Goal: Task Accomplishment & Management: Complete application form

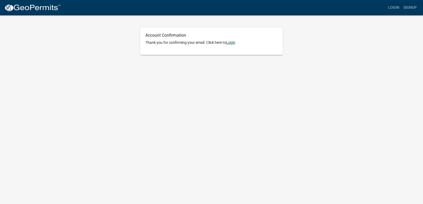
click at [234, 43] on link "Login" at bounding box center [230, 42] width 9 height 4
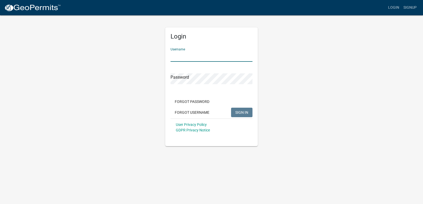
click at [196, 54] on input "Username" at bounding box center [211, 56] width 82 height 11
type input "[EMAIL_ADDRESS][DOMAIN_NAME]"
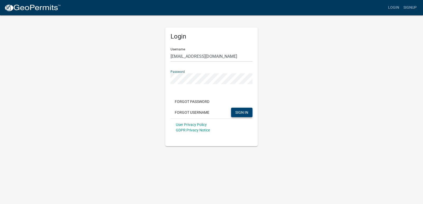
click at [244, 111] on span "SIGN IN" at bounding box center [241, 112] width 13 height 4
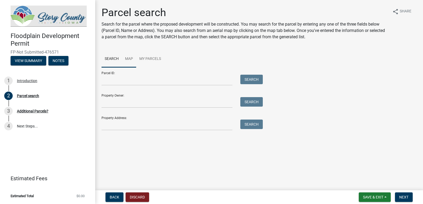
click at [129, 58] on link "Map" at bounding box center [129, 59] width 14 height 17
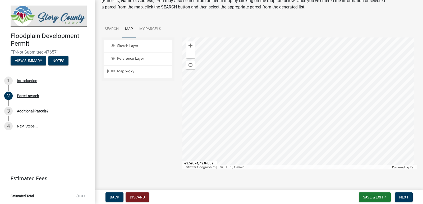
scroll to position [32, 0]
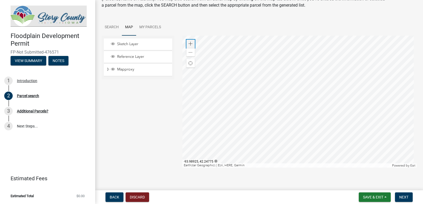
click at [189, 43] on span at bounding box center [190, 44] width 4 height 4
click at [384, 80] on div at bounding box center [299, 102] width 234 height 132
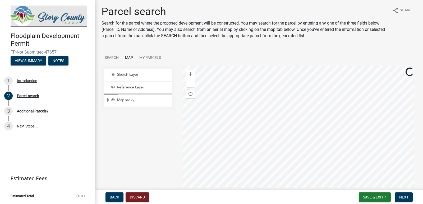
scroll to position [0, 0]
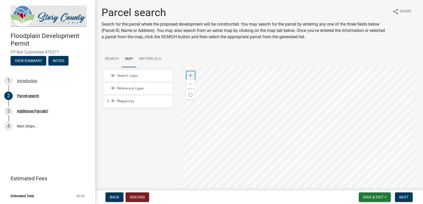
click at [191, 78] on div "Zoom in" at bounding box center [190, 75] width 8 height 8
click at [388, 67] on div at bounding box center [299, 133] width 234 height 132
click at [367, 154] on div at bounding box center [299, 133] width 234 height 132
click at [313, 149] on div at bounding box center [299, 133] width 234 height 132
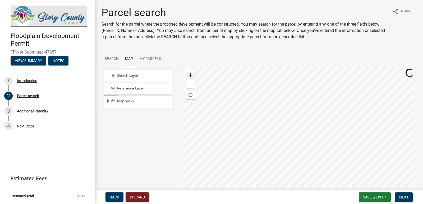
click at [189, 75] on span at bounding box center [190, 75] width 4 height 4
click at [371, 67] on div at bounding box center [299, 133] width 234 height 132
click at [346, 67] on div at bounding box center [299, 133] width 234 height 132
click at [347, 67] on div at bounding box center [299, 133] width 234 height 132
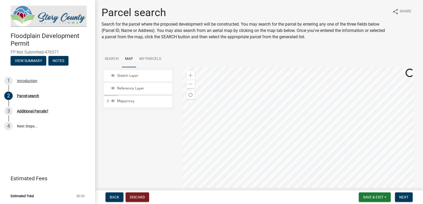
click at [347, 67] on div at bounding box center [299, 133] width 234 height 132
click at [346, 67] on div at bounding box center [299, 133] width 234 height 132
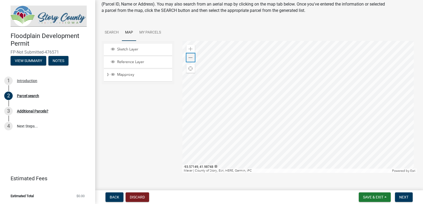
click at [189, 57] on span at bounding box center [190, 58] width 4 height 4
click at [189, 56] on span at bounding box center [190, 58] width 4 height 4
click at [298, 91] on div at bounding box center [299, 107] width 234 height 132
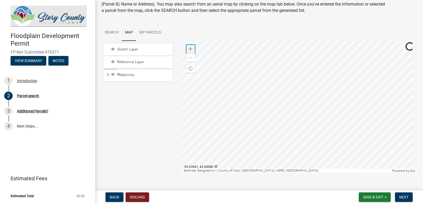
click at [190, 50] on span at bounding box center [190, 49] width 4 height 4
click at [284, 54] on div at bounding box center [299, 107] width 234 height 132
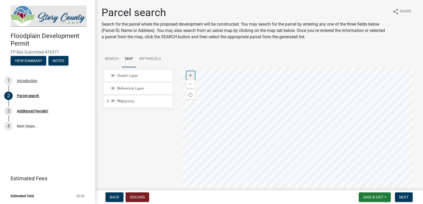
click at [191, 76] on span at bounding box center [190, 75] width 4 height 4
click at [397, 200] on div at bounding box center [299, 133] width 234 height 132
click at [406, 184] on div at bounding box center [299, 133] width 234 height 132
click at [352, 73] on div at bounding box center [299, 133] width 234 height 132
click at [340, 67] on div at bounding box center [299, 133] width 234 height 132
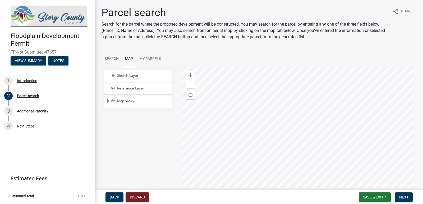
click at [334, 76] on div at bounding box center [299, 133] width 234 height 132
click at [293, 83] on div at bounding box center [299, 133] width 234 height 132
click at [280, 68] on div at bounding box center [299, 133] width 234 height 132
click at [306, 84] on div at bounding box center [299, 133] width 234 height 132
click at [331, 73] on div at bounding box center [299, 133] width 234 height 132
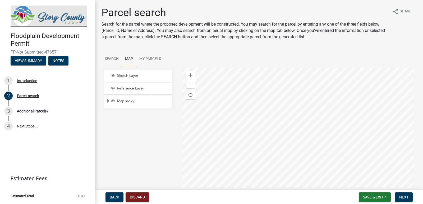
click at [336, 186] on div at bounding box center [299, 133] width 234 height 132
click at [319, 200] on div at bounding box center [299, 133] width 234 height 132
click at [259, 171] on div at bounding box center [299, 133] width 234 height 132
click at [301, 67] on div at bounding box center [299, 133] width 234 height 132
click at [317, 69] on div at bounding box center [299, 133] width 234 height 132
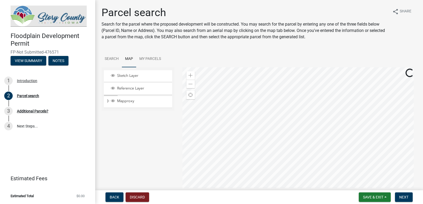
click at [318, 67] on div at bounding box center [299, 133] width 234 height 132
click at [320, 200] on div at bounding box center [299, 133] width 234 height 132
click at [319, 197] on div at bounding box center [299, 133] width 234 height 132
click at [320, 197] on div at bounding box center [299, 133] width 234 height 132
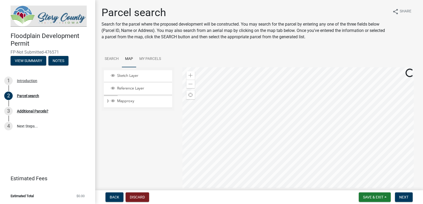
click at [303, 183] on div at bounding box center [299, 133] width 234 height 132
click at [300, 179] on div at bounding box center [299, 133] width 234 height 132
click at [298, 176] on div at bounding box center [299, 133] width 234 height 132
click at [316, 180] on div at bounding box center [299, 133] width 234 height 132
click at [306, 183] on div at bounding box center [299, 133] width 234 height 132
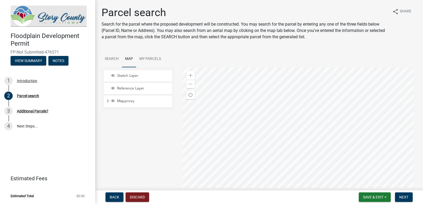
click at [314, 166] on div at bounding box center [299, 133] width 234 height 132
click at [191, 83] on span at bounding box center [190, 84] width 4 height 4
click at [190, 83] on span at bounding box center [190, 84] width 4 height 4
click at [334, 89] on div at bounding box center [299, 133] width 234 height 132
click at [329, 73] on div at bounding box center [299, 133] width 234 height 132
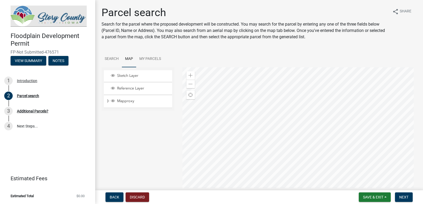
click at [331, 96] on div at bounding box center [299, 133] width 234 height 132
click at [188, 78] on div "Zoom in" at bounding box center [190, 75] width 8 height 8
click at [248, 67] on div at bounding box center [299, 133] width 234 height 132
click at [191, 77] on span at bounding box center [190, 75] width 4 height 4
click at [294, 130] on div at bounding box center [299, 133] width 234 height 132
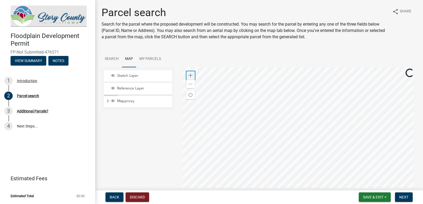
click at [189, 75] on span at bounding box center [190, 75] width 4 height 4
click at [332, 79] on div at bounding box center [299, 133] width 234 height 132
click at [212, 97] on div at bounding box center [299, 133] width 234 height 132
click at [307, 77] on div at bounding box center [299, 133] width 234 height 132
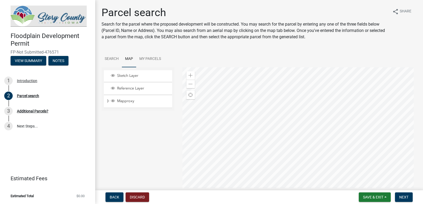
click at [302, 73] on div at bounding box center [299, 133] width 234 height 132
click at [331, 120] on div at bounding box center [299, 133] width 234 height 132
click at [330, 67] on div at bounding box center [299, 133] width 234 height 132
click at [349, 142] on div at bounding box center [299, 133] width 234 height 132
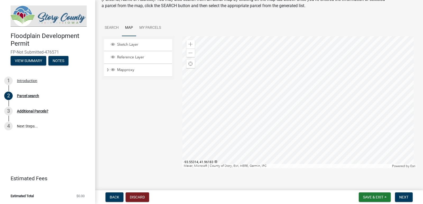
scroll to position [32, 0]
click at [112, 28] on link "Search" at bounding box center [111, 27] width 20 height 17
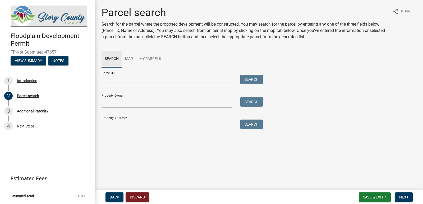
scroll to position [0, 0]
click at [145, 79] on input "Parcel ID:" at bounding box center [166, 80] width 131 height 11
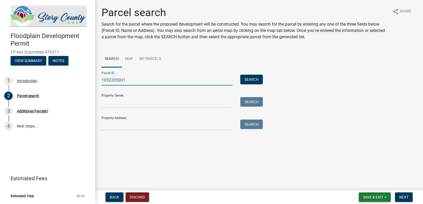
type input "1032205001"
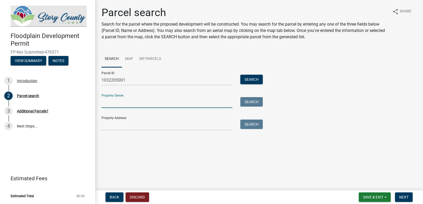
click at [137, 101] on input "Property Owner:" at bounding box center [166, 102] width 131 height 11
type input "Rick Nelson"
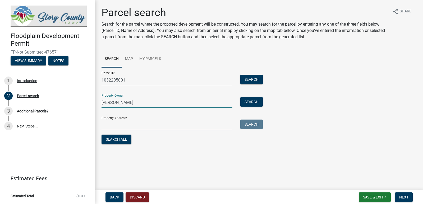
click at [133, 125] on input "Property Address:" at bounding box center [166, 125] width 131 height 11
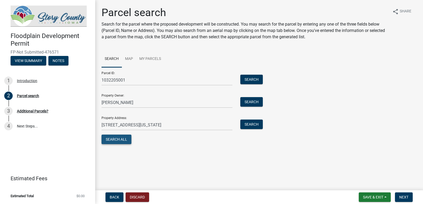
click at [119, 139] on button "Search All" at bounding box center [116, 140] width 30 height 10
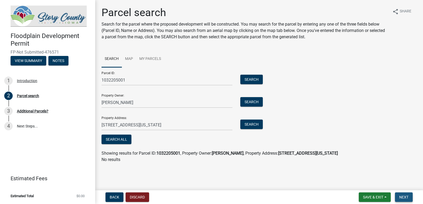
click at [406, 197] on span "Next" at bounding box center [403, 197] width 9 height 4
click at [114, 125] on input "57508 270th Street Ames, Iowa" at bounding box center [166, 125] width 131 height 11
click at [113, 125] on input "57508 270th Street Ames, Iowa" at bounding box center [166, 125] width 131 height 11
type input "270th Street Ames, Iowa"
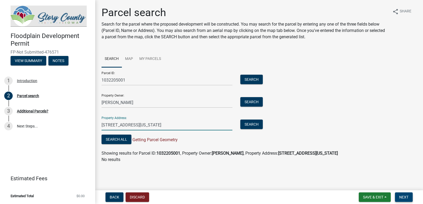
click at [402, 195] on span "Next" at bounding box center [403, 197] width 9 height 4
click at [118, 137] on button "Search All" at bounding box center [116, 140] width 30 height 10
click at [131, 59] on link "Map" at bounding box center [129, 59] width 14 height 17
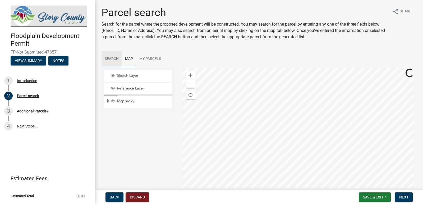
click at [117, 60] on link "Search" at bounding box center [111, 59] width 20 height 17
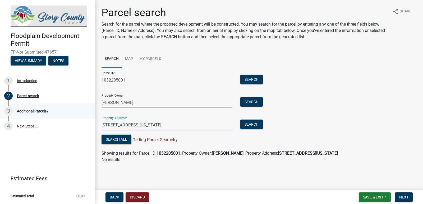
drag, startPoint x: 152, startPoint y: 126, endPoint x: 81, endPoint y: 118, distance: 71.0
click at [86, 128] on div "Floodplain Development Permit FP-Not Submitted-476571 View Summary Notes 1 Intr…" at bounding box center [211, 102] width 423 height 204
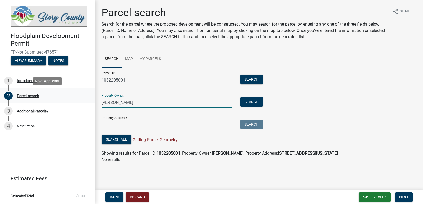
drag, startPoint x: 126, startPoint y: 103, endPoint x: 79, endPoint y: 97, distance: 47.2
click at [79, 97] on div "Floodplain Development Permit FP-Not Submitted-476571 View Summary Notes 1 Intr…" at bounding box center [211, 102] width 423 height 204
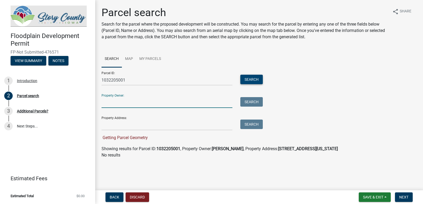
click at [257, 81] on button "Search" at bounding box center [251, 80] width 22 height 10
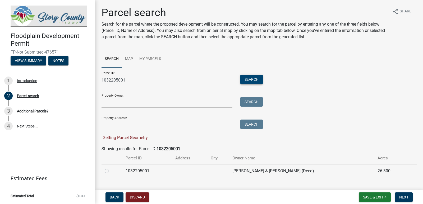
scroll to position [10, 0]
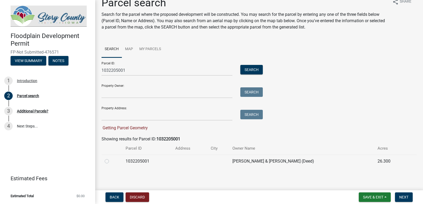
click at [111, 158] on label at bounding box center [111, 158] width 0 height 0
click at [111, 162] on input "radio" at bounding box center [112, 159] width 3 height 3
radio input "true"
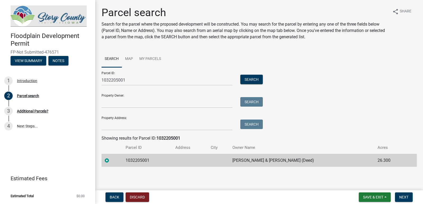
scroll to position [0, 0]
click at [400, 195] on span "Next" at bounding box center [403, 197] width 9 height 4
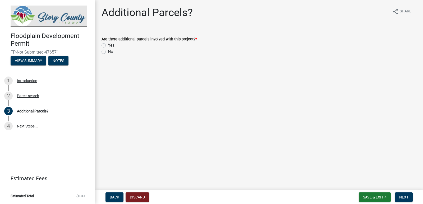
click at [108, 53] on label "No" at bounding box center [110, 52] width 5 height 6
click at [108, 52] on input "No" at bounding box center [109, 50] width 3 height 3
radio input "true"
click at [403, 199] on span "Next" at bounding box center [403, 197] width 9 height 4
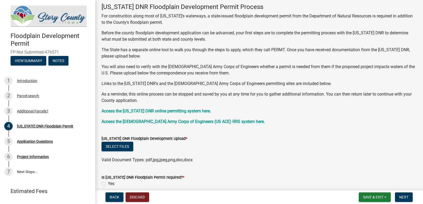
scroll to position [53, 0]
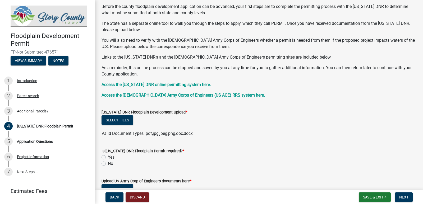
click at [108, 158] on label "Yes" at bounding box center [111, 157] width 7 height 6
click at [108, 158] on input "Yes" at bounding box center [109, 155] width 3 height 3
radio input "true"
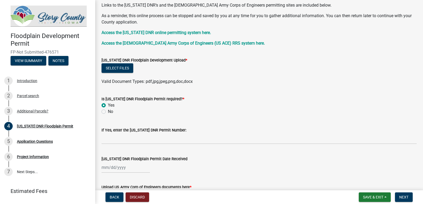
scroll to position [106, 0]
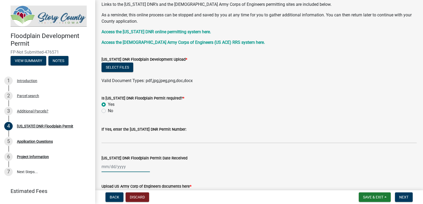
click at [130, 165] on div at bounding box center [125, 166] width 48 height 11
select select "9"
select select "2025"
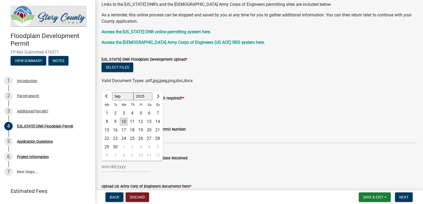
click at [286, 178] on form "Upload US Army Corp of Engineers documents here * Select files Valid Document T…" at bounding box center [258, 194] width 315 height 34
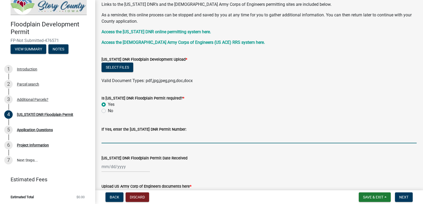
click at [118, 140] on input "If Yes, enter the Iowa DNR Permit Number:" at bounding box center [258, 138] width 315 height 11
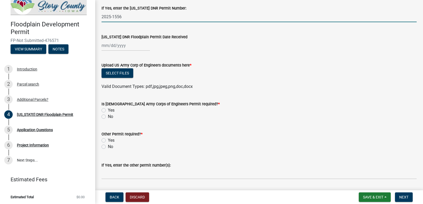
scroll to position [219, 0]
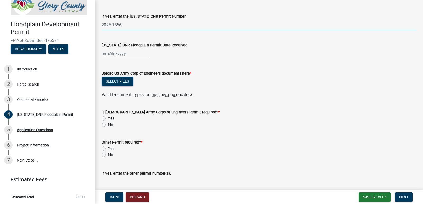
type input "2025-1556"
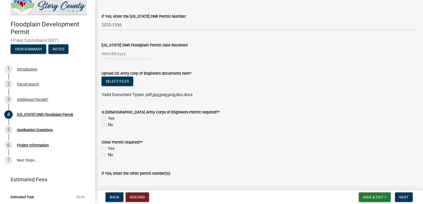
click at [108, 118] on label "Yes" at bounding box center [111, 118] width 7 height 6
click at [108, 118] on input "Yes" at bounding box center [109, 116] width 3 height 3
radio input "true"
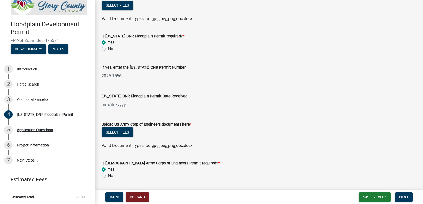
scroll to position [159, 0]
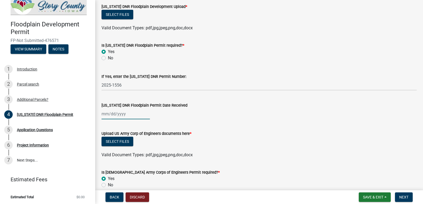
click at [133, 115] on div at bounding box center [125, 114] width 48 height 11
select select "9"
select select "2025"
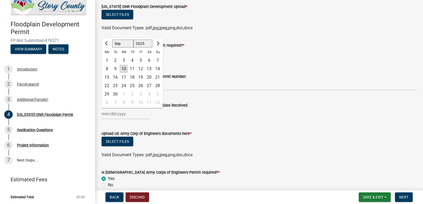
click at [114, 69] on div "9" at bounding box center [115, 69] width 8 height 8
type input "09/09/2025"
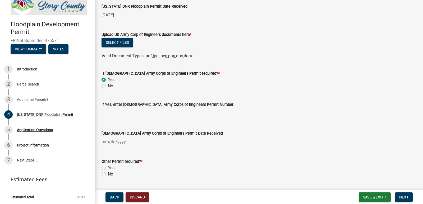
scroll to position [264, 0]
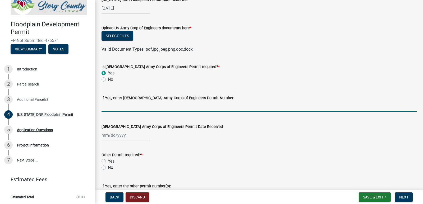
click at [159, 104] on input "If Yes, enter US Army Corps of Engineers Permit Number:" at bounding box center [258, 106] width 315 height 11
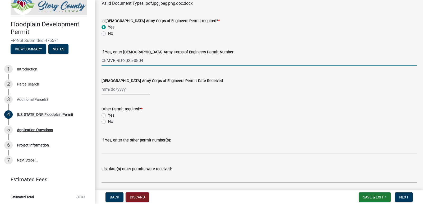
scroll to position [317, 0]
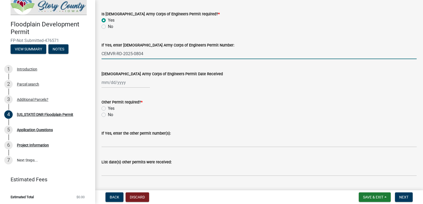
type input "CEMVR-RD-2025-0804"
click at [128, 81] on div at bounding box center [125, 82] width 48 height 11
select select "9"
select select "2025"
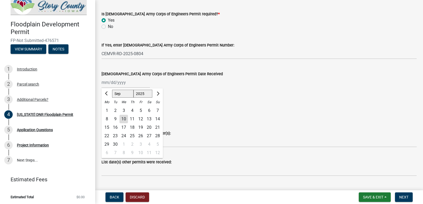
click at [107, 119] on div "8" at bounding box center [107, 119] width 8 height 8
type input "09/08/2025"
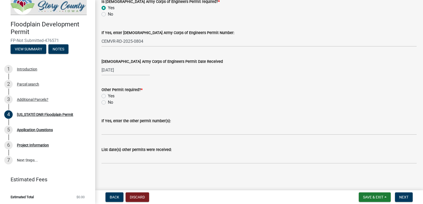
scroll to position [330, 0]
click at [108, 102] on label "No" at bounding box center [110, 102] width 5 height 6
click at [108, 102] on input "No" at bounding box center [109, 100] width 3 height 3
radio input "true"
click at [403, 198] on span "Next" at bounding box center [403, 197] width 9 height 4
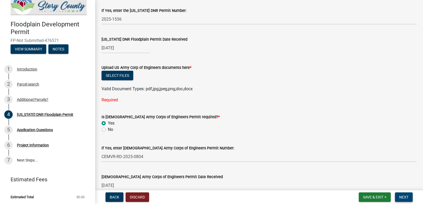
scroll to position [219, 0]
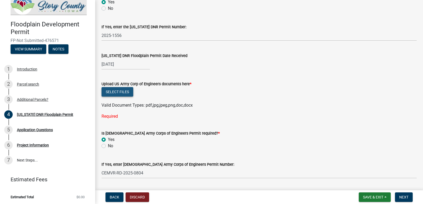
click at [122, 90] on button "Select files" at bounding box center [117, 92] width 32 height 10
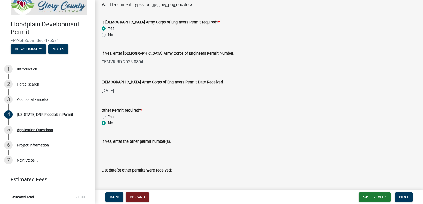
scroll to position [360, 0]
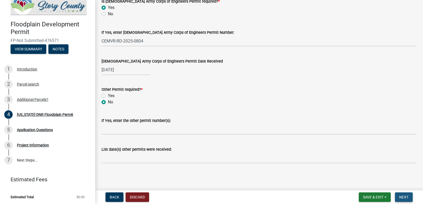
click at [407, 198] on span "Next" at bounding box center [403, 197] width 9 height 4
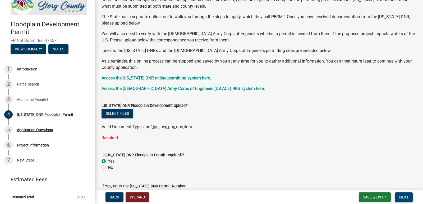
scroll to position [69, 0]
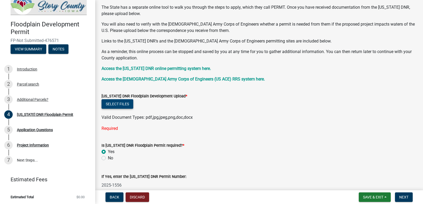
click at [130, 103] on button "Select files" at bounding box center [117, 104] width 32 height 10
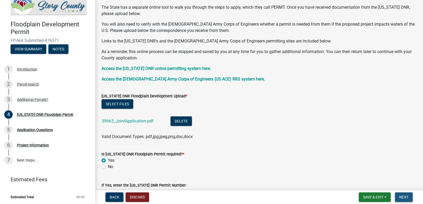
click at [403, 198] on span "Next" at bounding box center [403, 197] width 9 height 4
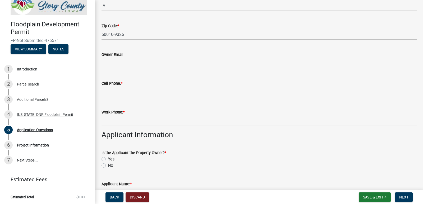
scroll to position [211, 0]
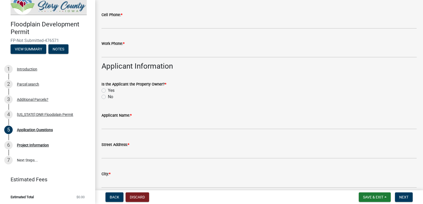
click at [108, 97] on label "No" at bounding box center [110, 97] width 5 height 6
click at [108, 97] on input "No" at bounding box center [109, 95] width 3 height 3
radio input "true"
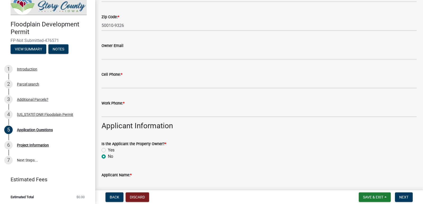
scroll to position [159, 0]
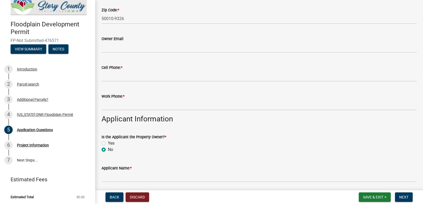
click at [139, 69] on div "Cell Phone: *" at bounding box center [258, 67] width 315 height 6
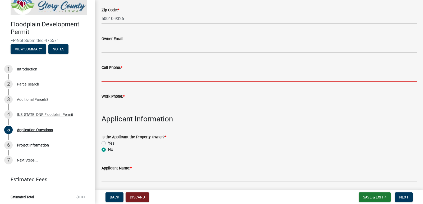
click at [118, 76] on input "Cell Phone: *" at bounding box center [258, 76] width 315 height 11
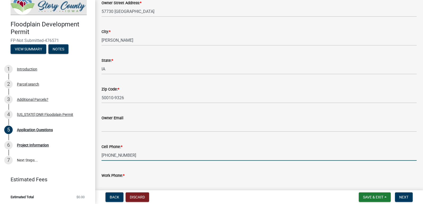
click at [124, 155] on input "712-253-2497" at bounding box center [258, 155] width 315 height 11
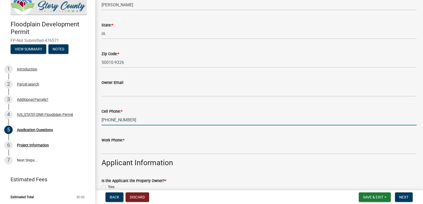
scroll to position [159, 0]
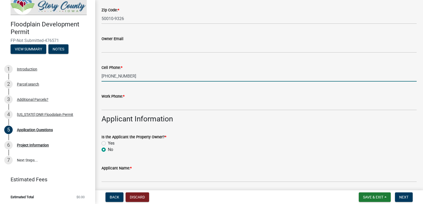
type input "712-253-2497"
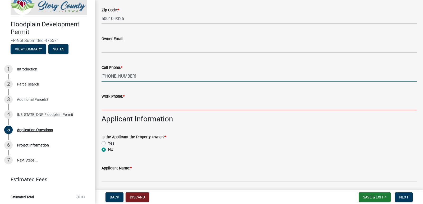
click at [107, 103] on input "Work Phone: *" at bounding box center [258, 105] width 315 height 11
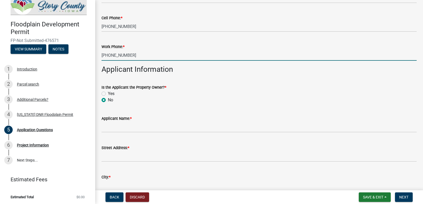
scroll to position [238, 0]
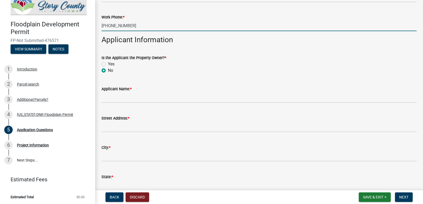
type input "712-253-2497"
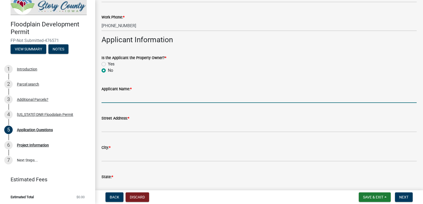
click at [126, 99] on input "Applicant Name: *" at bounding box center [258, 97] width 315 height 11
type input "Lonny Jepsen"
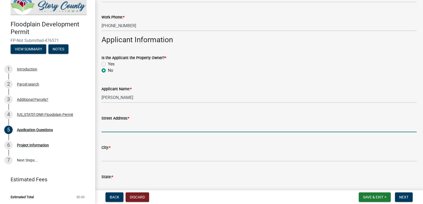
click at [124, 128] on input "Street Address: *" at bounding box center [258, 127] width 315 height 11
drag, startPoint x: 27, startPoint y: 24, endPoint x: 116, endPoint y: 14, distance: 89.6
